Goal: Task Accomplishment & Management: Manage account settings

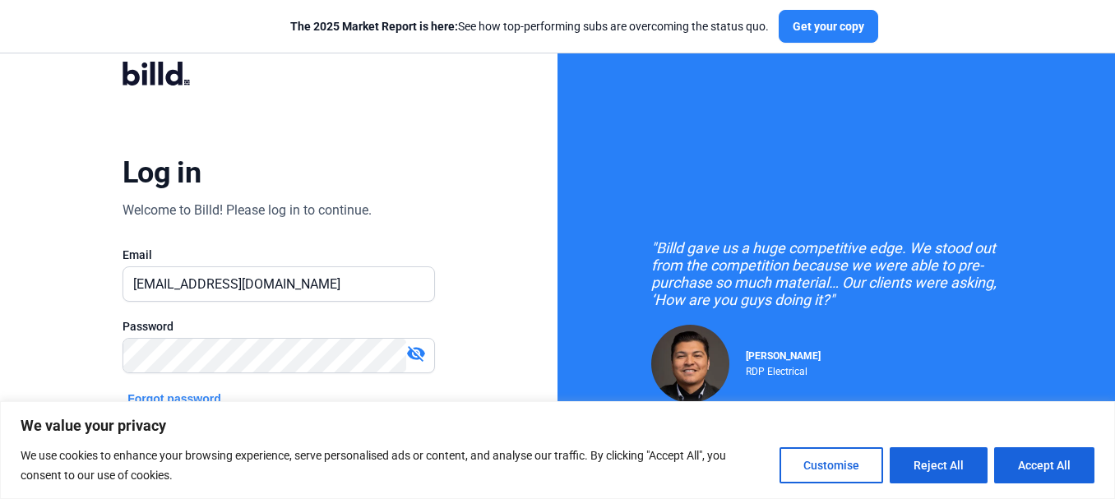
type input "[EMAIL_ADDRESS][DOMAIN_NAME]"
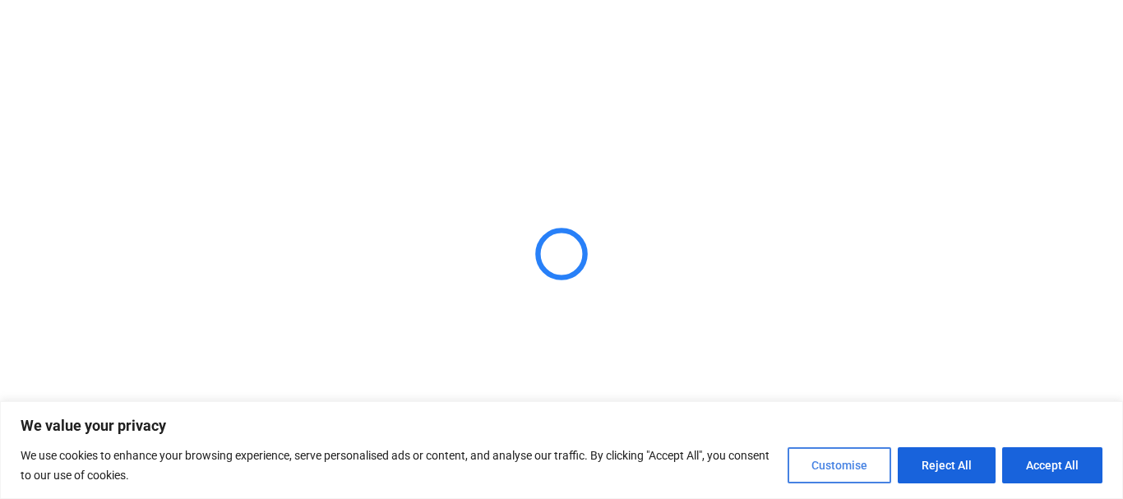
click at [852, 458] on button "Customise" at bounding box center [840, 465] width 104 height 36
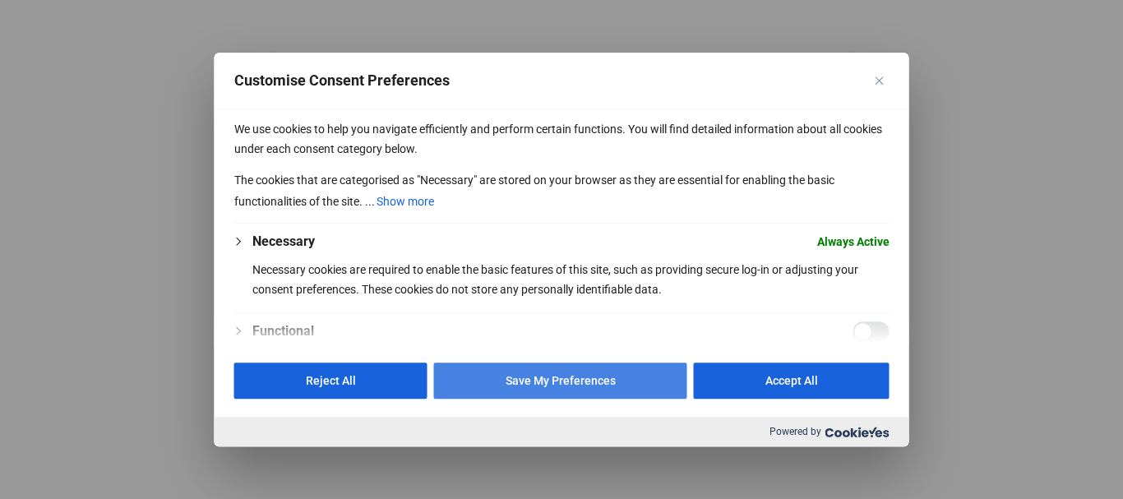
click at [532, 391] on button "Save My Preferences" at bounding box center [560, 381] width 253 height 36
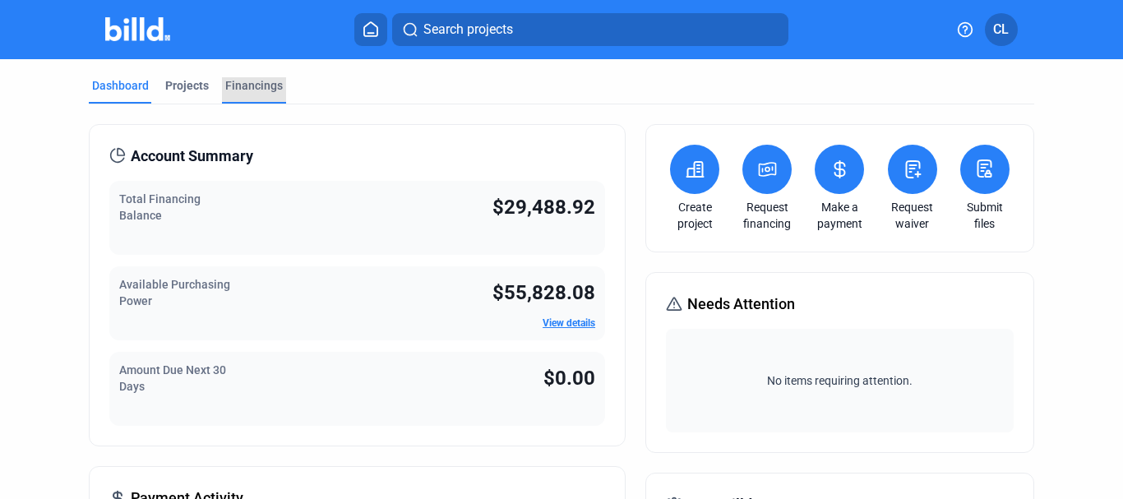
click at [252, 80] on div "Financings" at bounding box center [254, 85] width 58 height 16
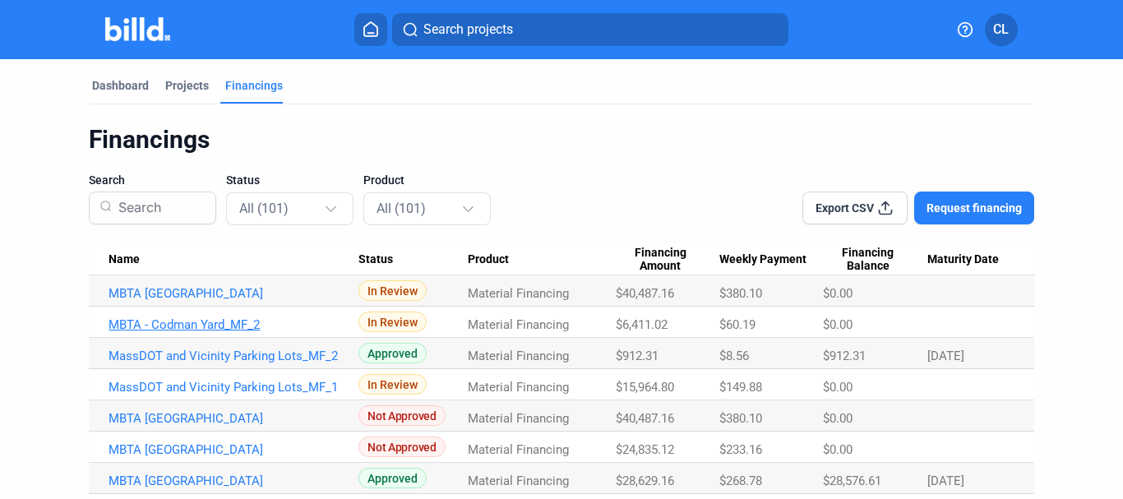
click at [241, 324] on link "MBTA - Codman Yard_MF_2" at bounding box center [234, 324] width 250 height 15
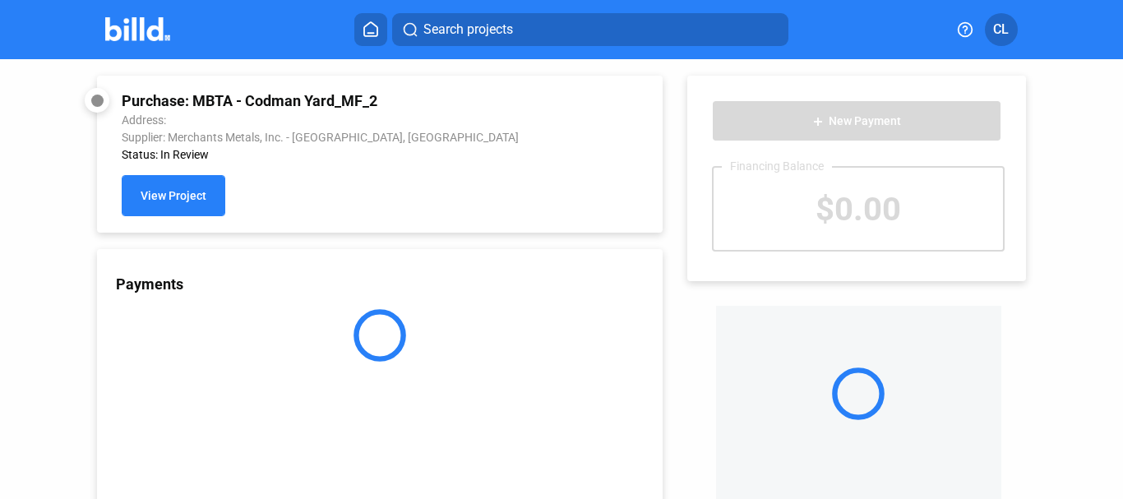
click at [202, 195] on span "View Project" at bounding box center [174, 196] width 66 height 13
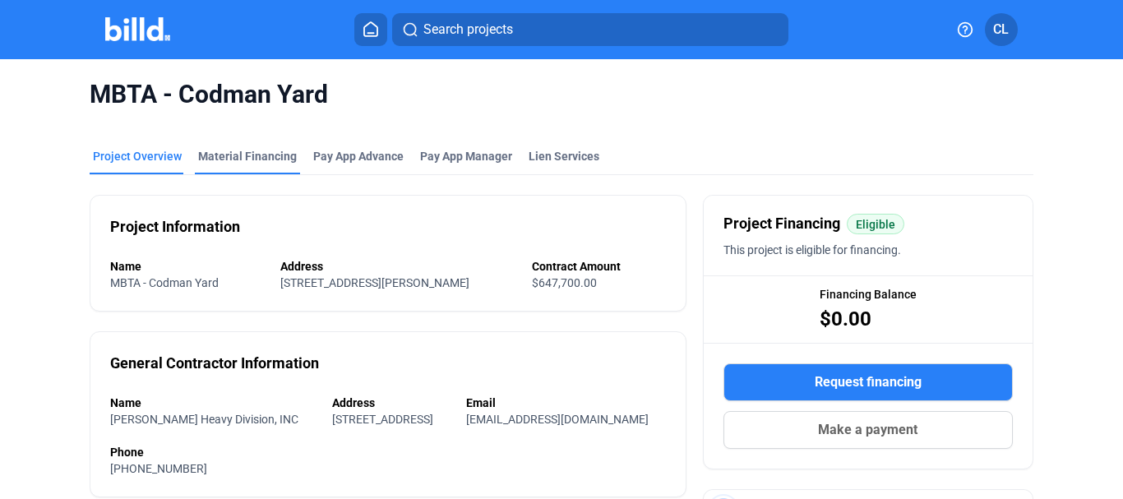
click at [261, 165] on div "Material Financing" at bounding box center [247, 161] width 105 height 26
